Goal: Find specific page/section: Find specific page/section

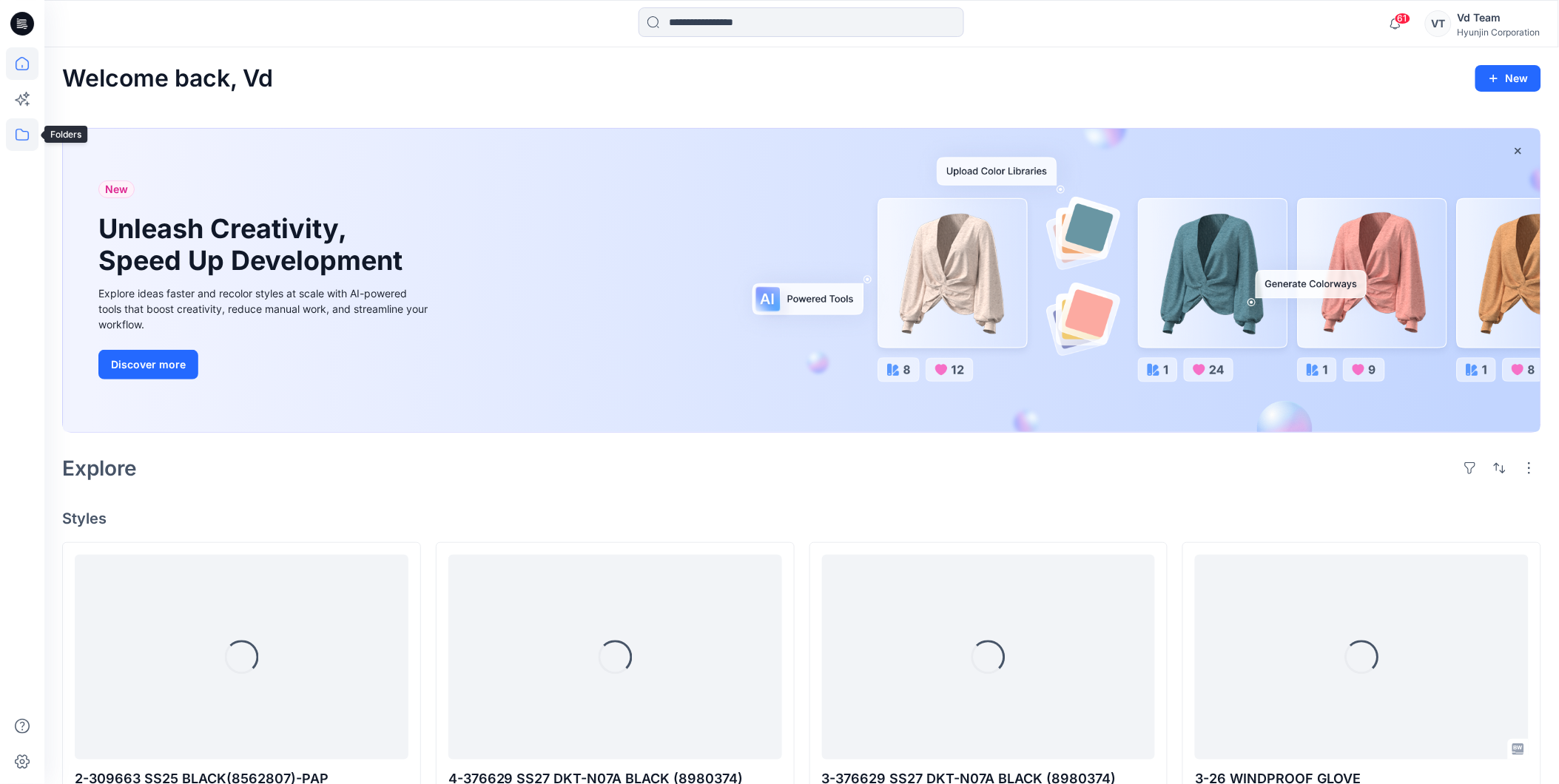
click at [16, 125] on icon at bounding box center [22, 134] width 33 height 33
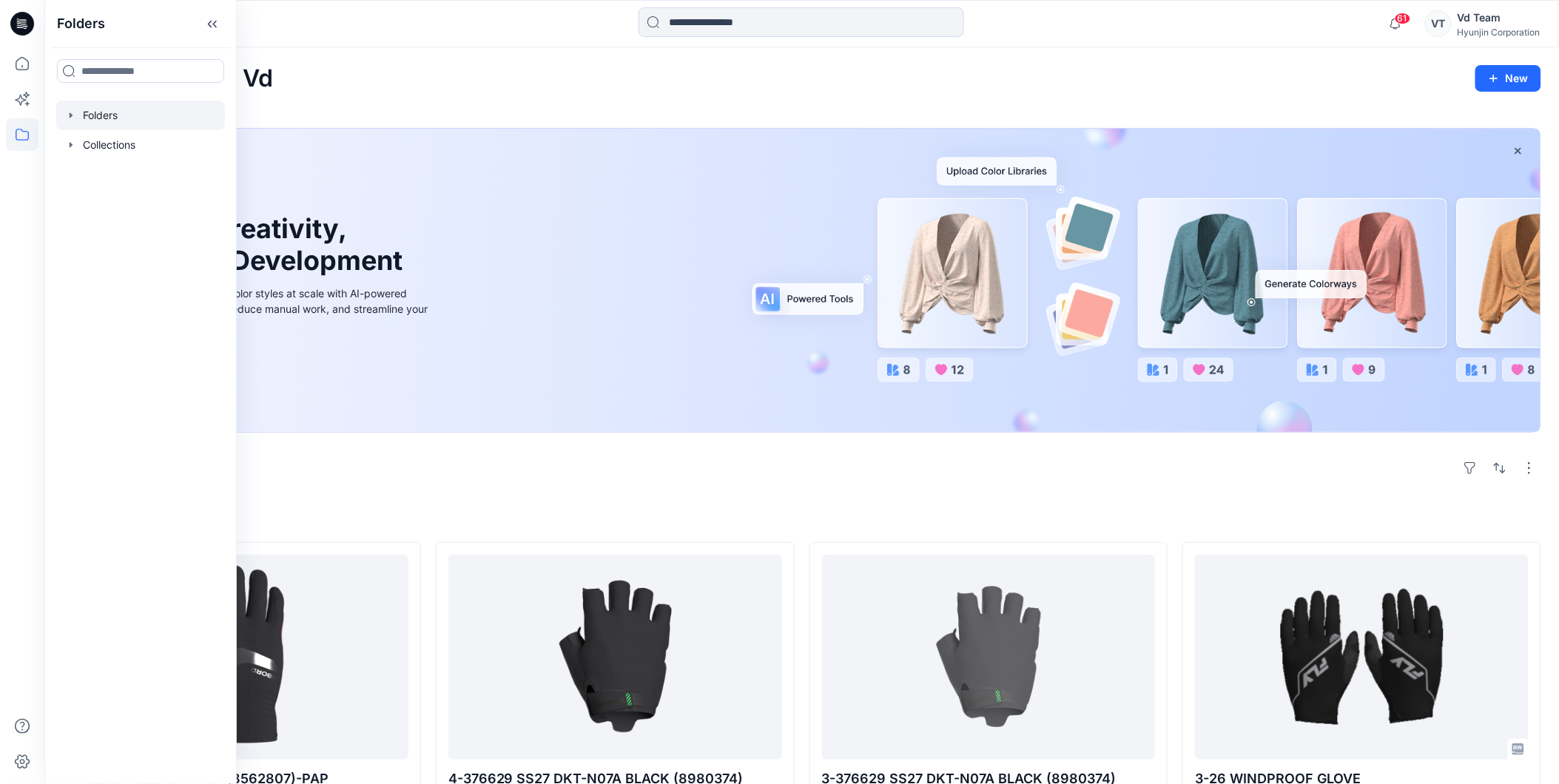
click at [106, 121] on div at bounding box center [140, 115] width 169 height 30
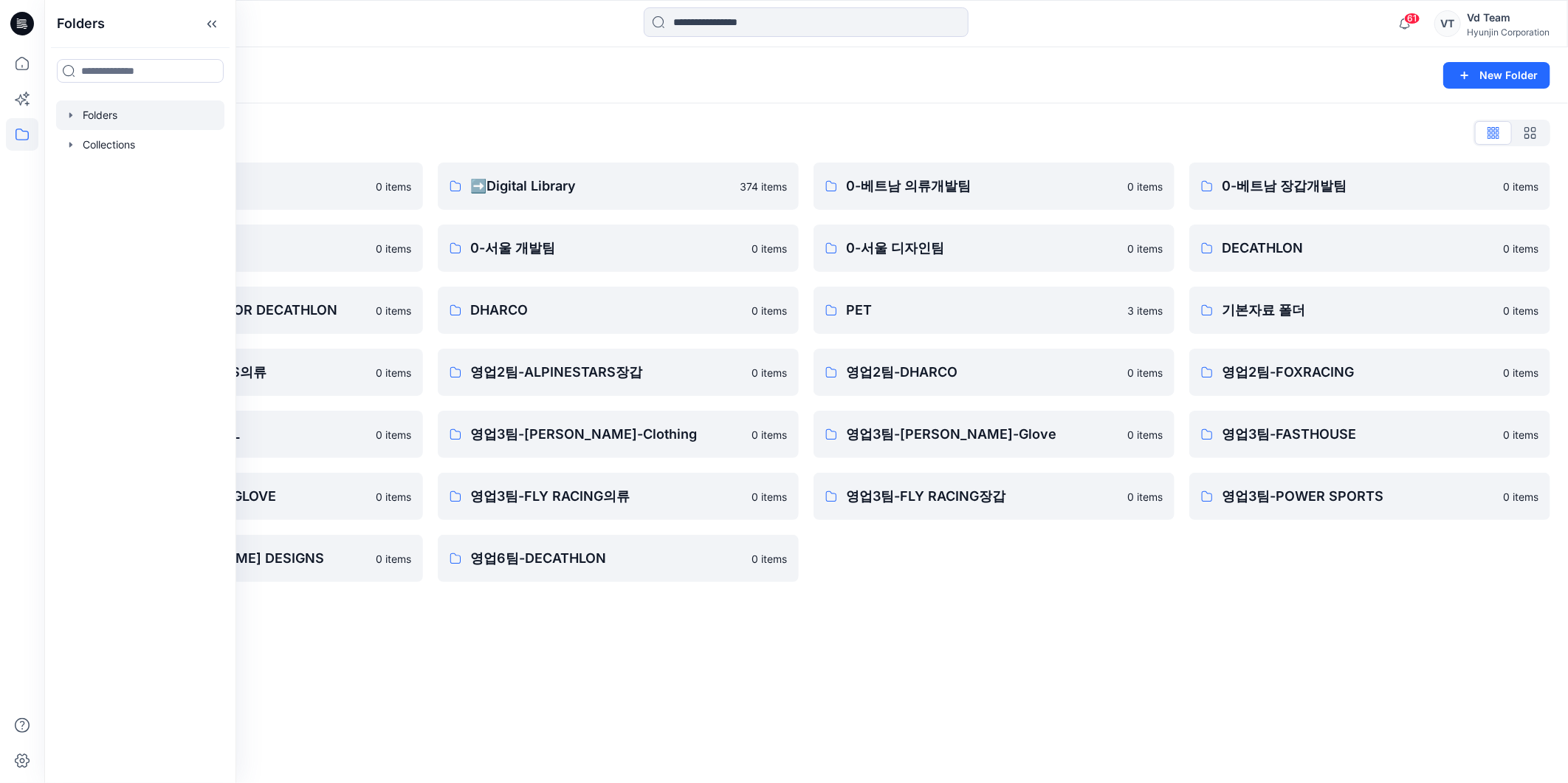
drag, startPoint x: 419, startPoint y: 74, endPoint x: 429, endPoint y: 76, distance: 10.2
click at [419, 74] on div "Folders" at bounding box center [748, 75] width 1373 height 21
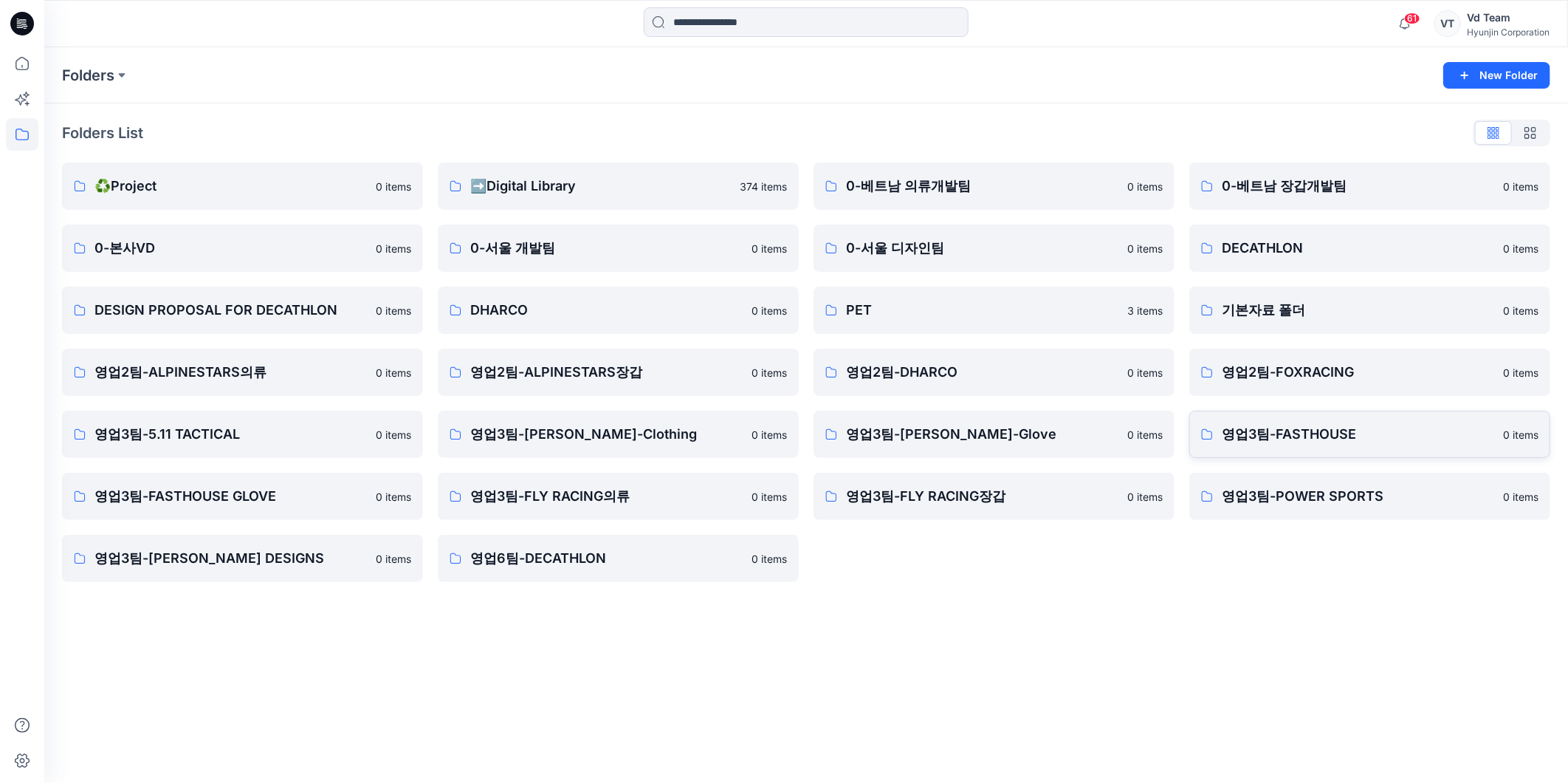
click at [1331, 421] on link "영업3팀-FASTHOUSE 0 items" at bounding box center [1370, 433] width 361 height 47
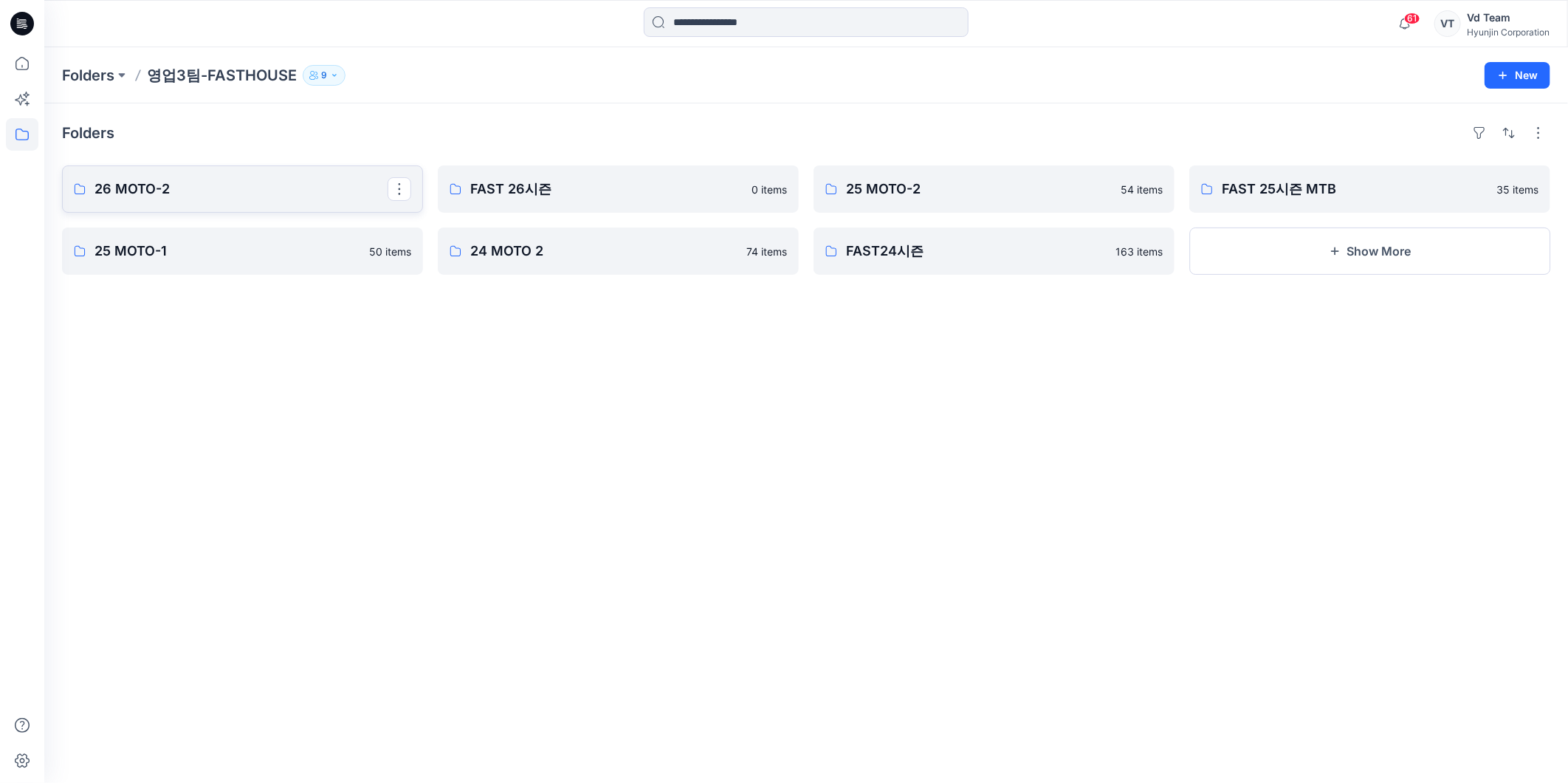
click at [227, 184] on p "26 MOTO-2" at bounding box center [240, 189] width 293 height 21
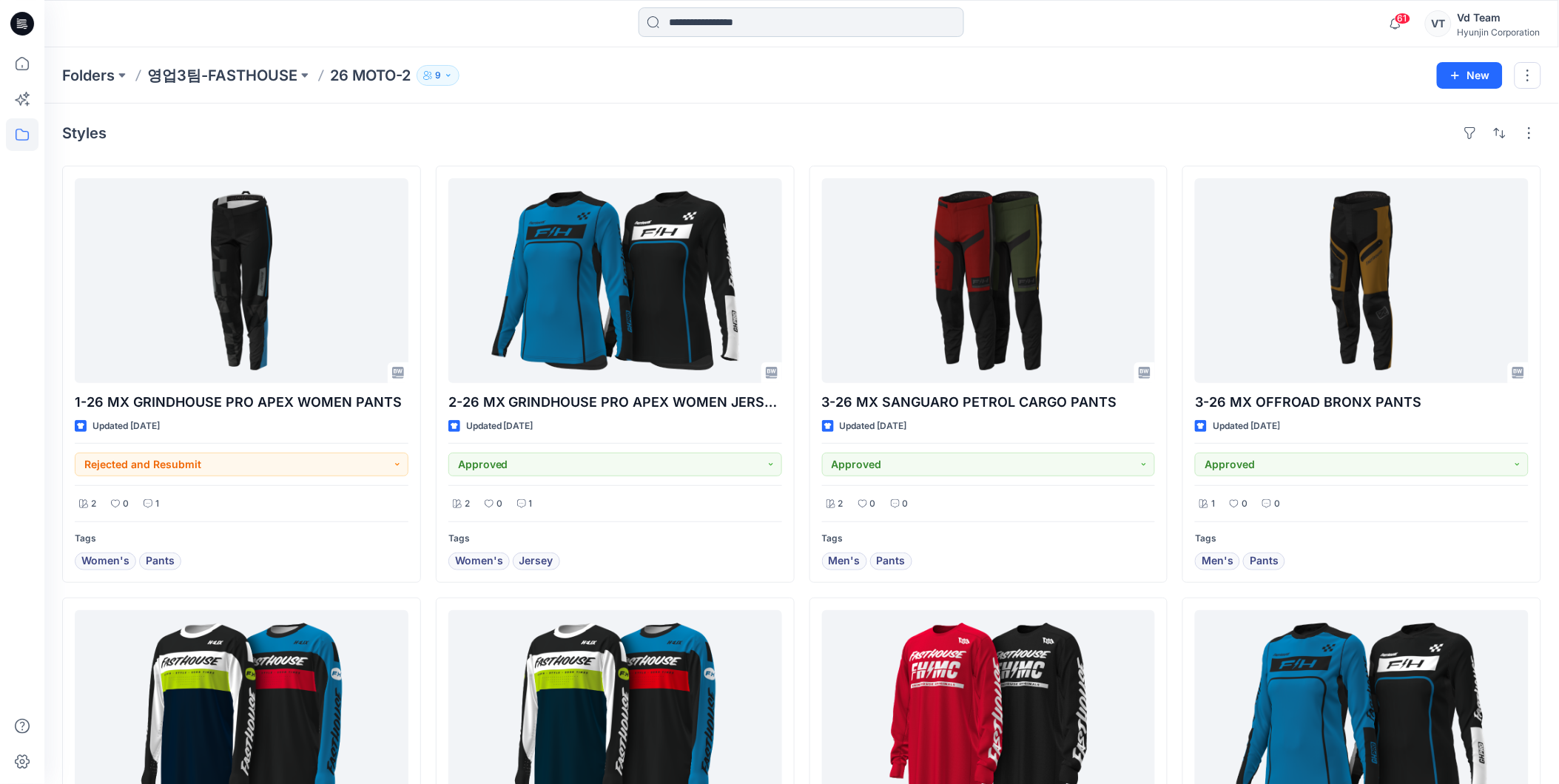
click at [800, 27] on input at bounding box center [801, 22] width 325 height 30
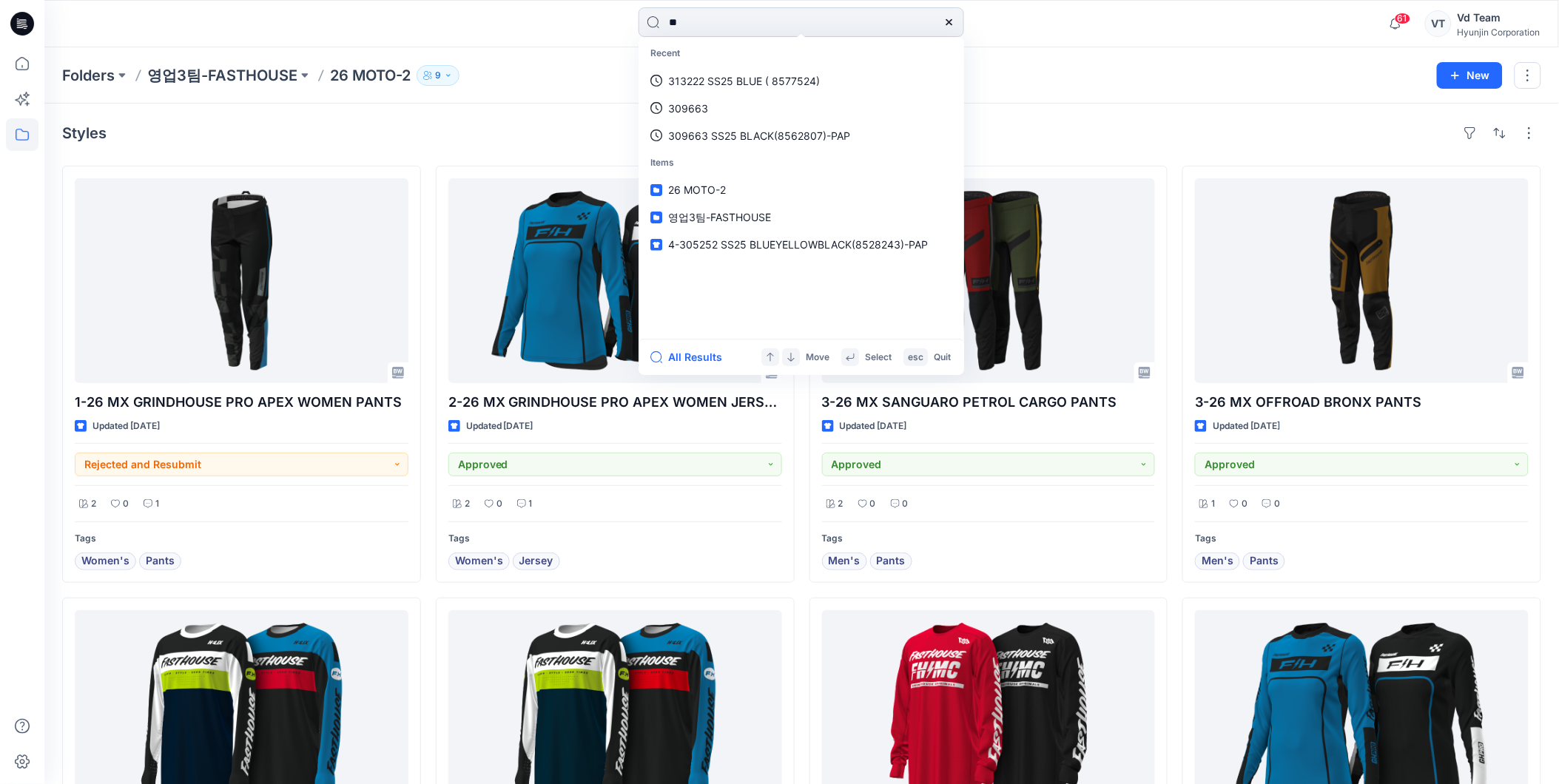
type input "*"
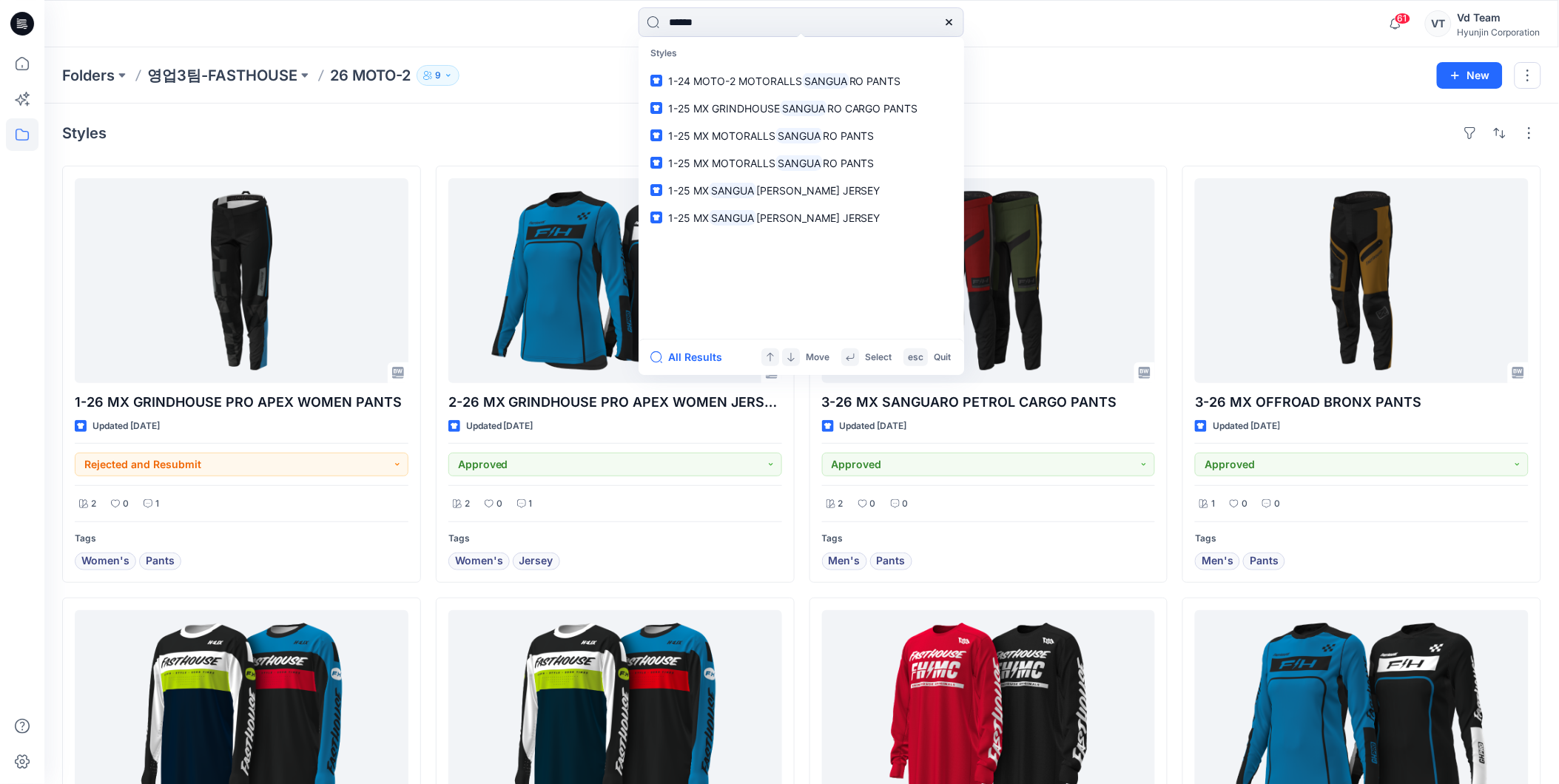
type input "******"
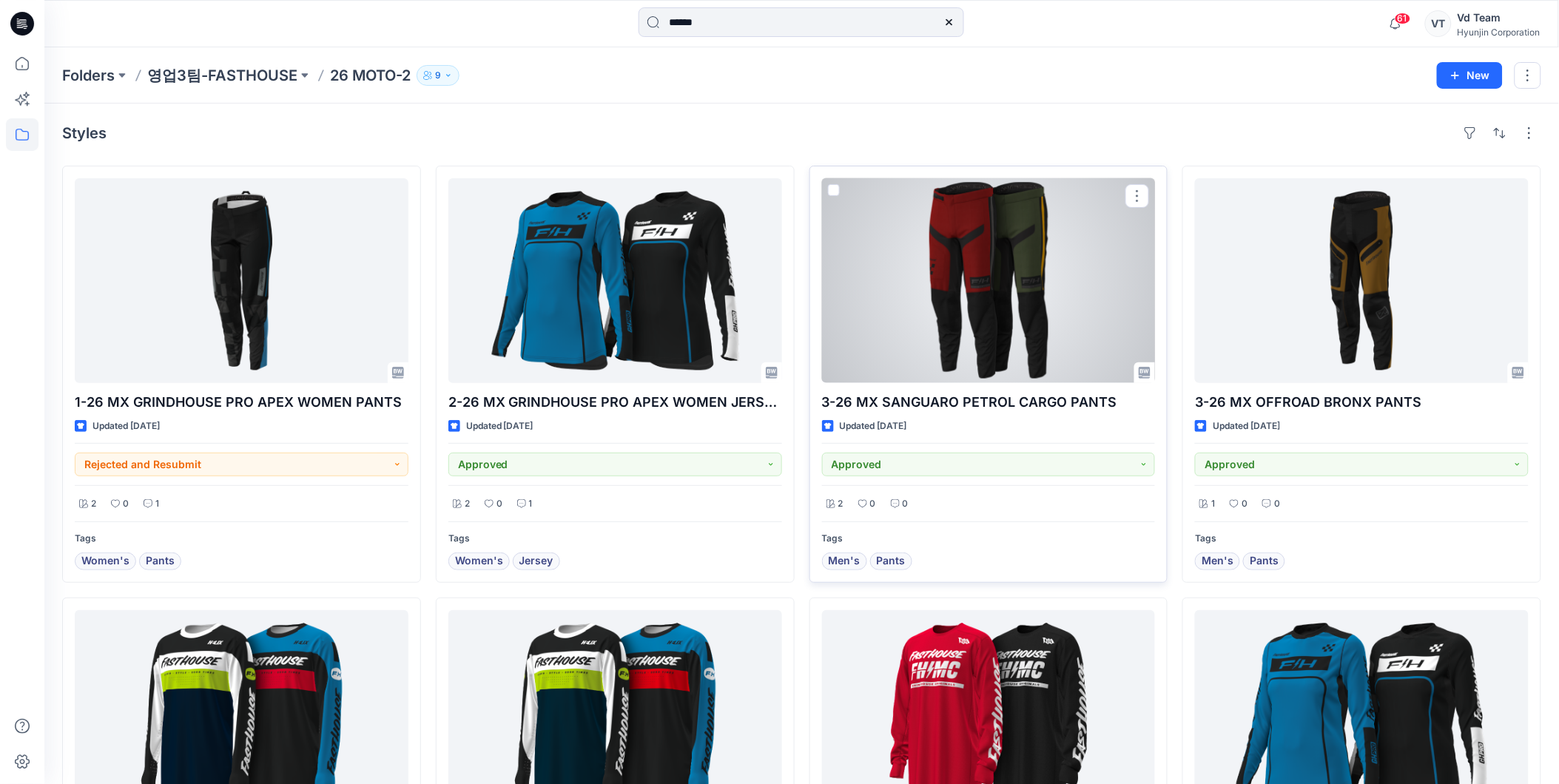
click at [1069, 307] on div at bounding box center [988, 281] width 333 height 205
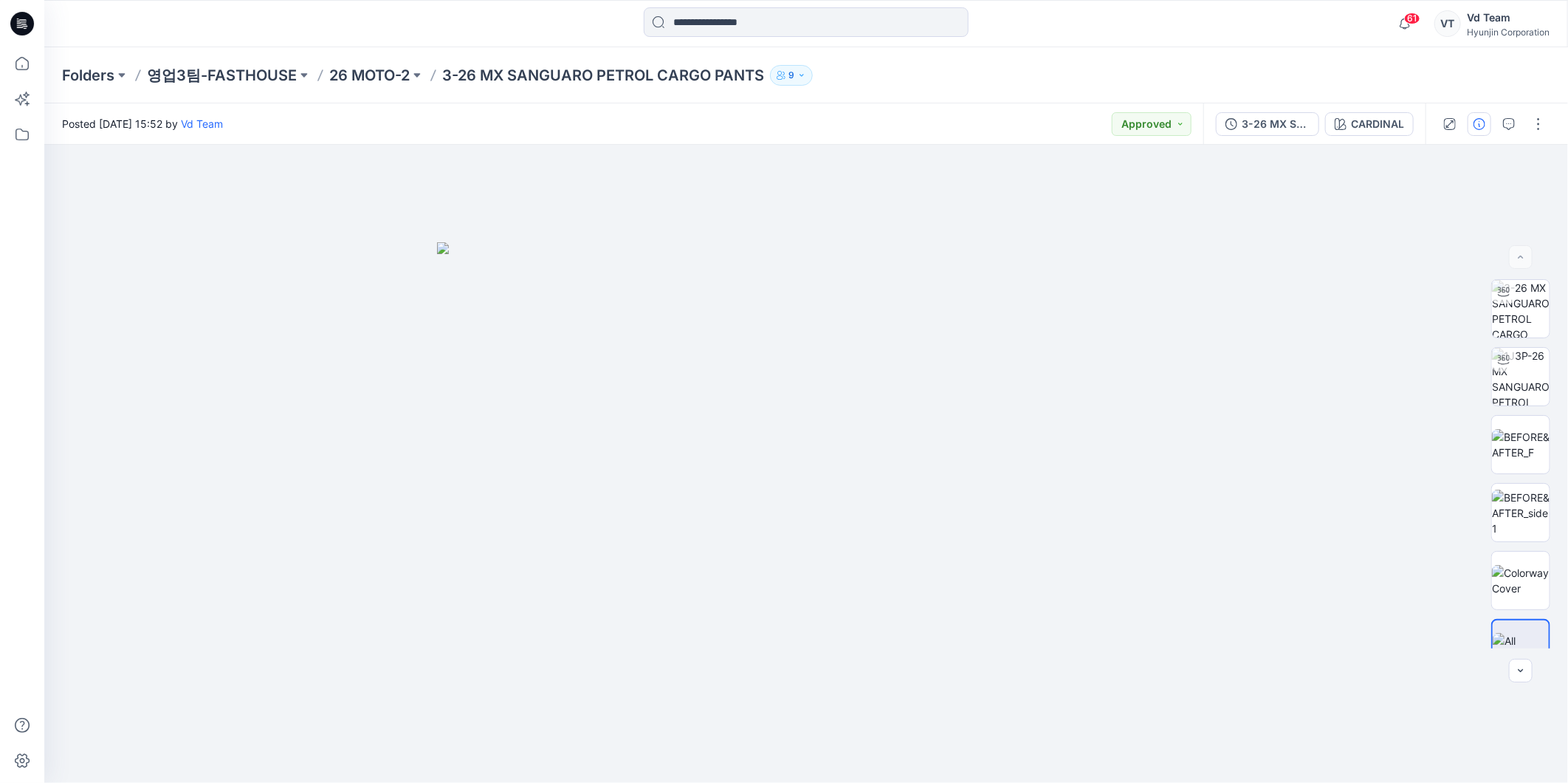
click at [1477, 120] on icon "button" at bounding box center [1479, 124] width 12 height 12
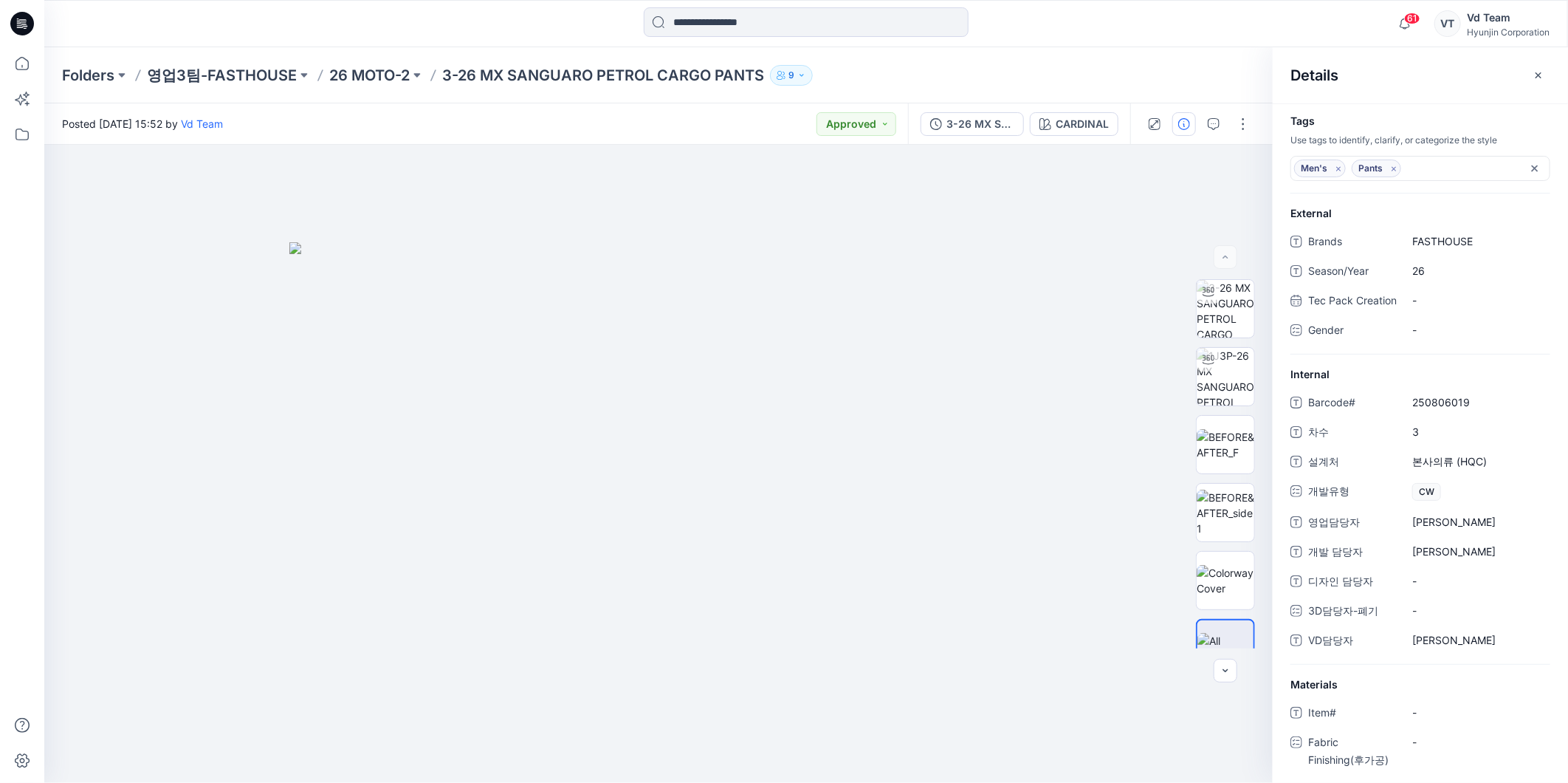
click at [646, 111] on div "Posted [DATE] 15:52 by Vd Team Approved" at bounding box center [476, 124] width 864 height 41
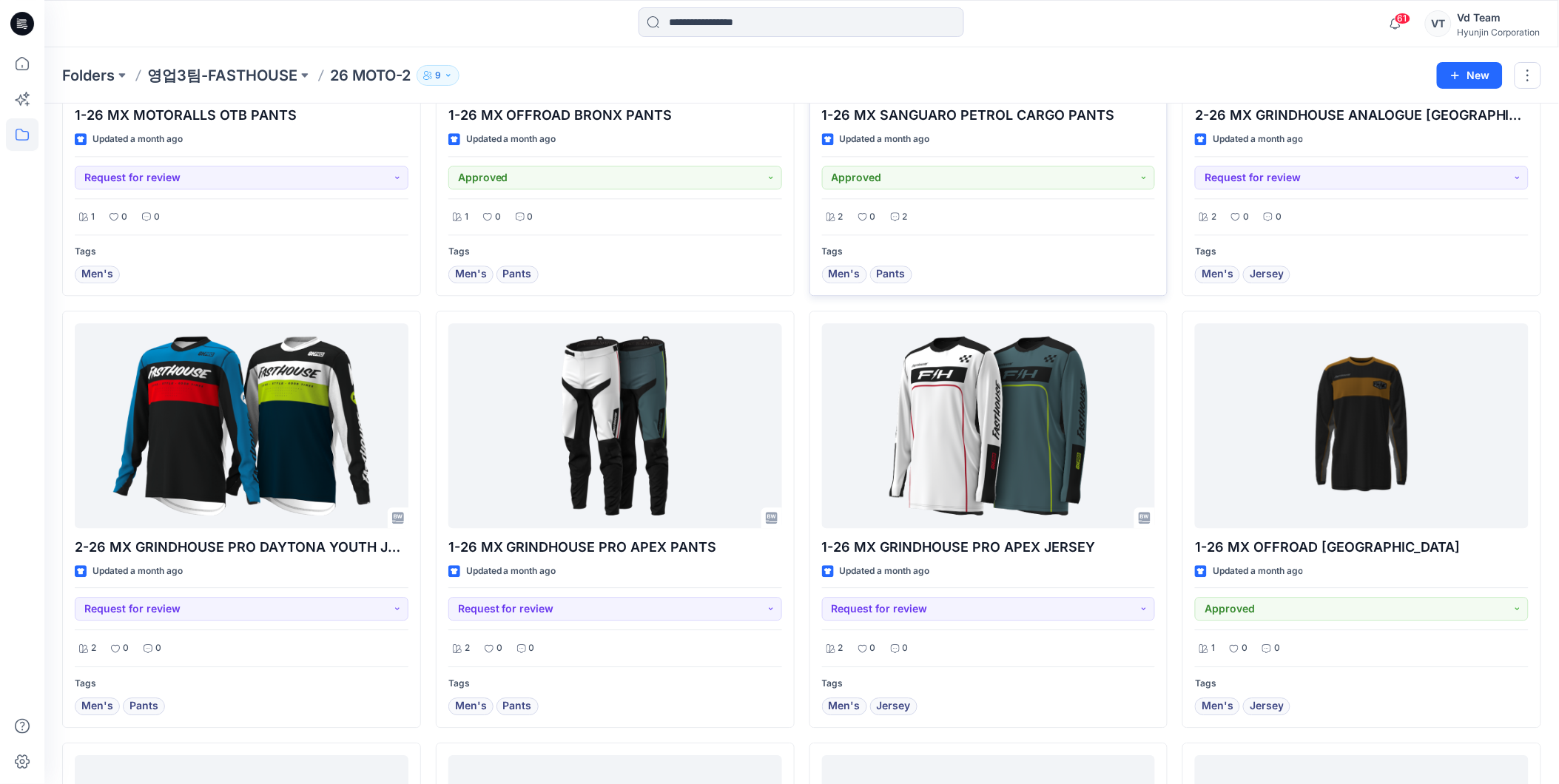
scroll to position [1396, 0]
